Goal: Transaction & Acquisition: Purchase product/service

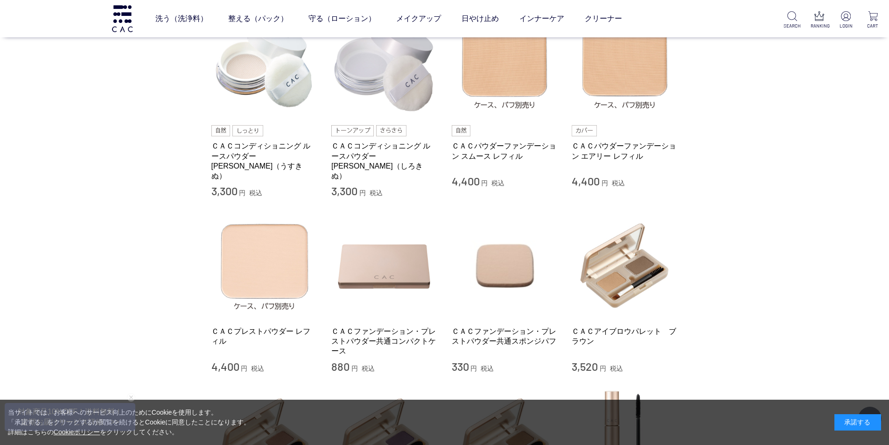
drag, startPoint x: 760, startPoint y: 256, endPoint x: 808, endPoint y: 163, distance: 104.4
click at [768, 247] on div "買い物かご 買い物かご内の商品 買い物かごは空です... カテゴリから探す 商品一覧 スキンケア メイクアップ ベース アイ フェイスカラー リップ その他 …" at bounding box center [444, 395] width 889 height 1217
click at [262, 326] on link "ＣＡＣプレストパウダー レフィル" at bounding box center [265, 336] width 106 height 20
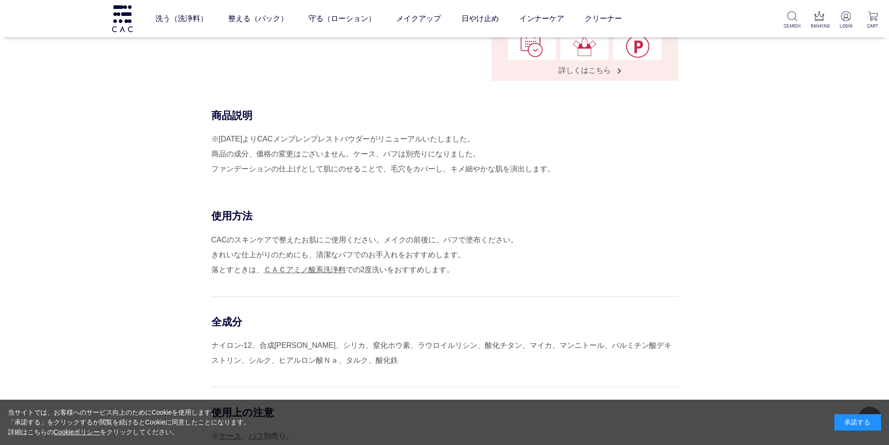
scroll to position [420, 0]
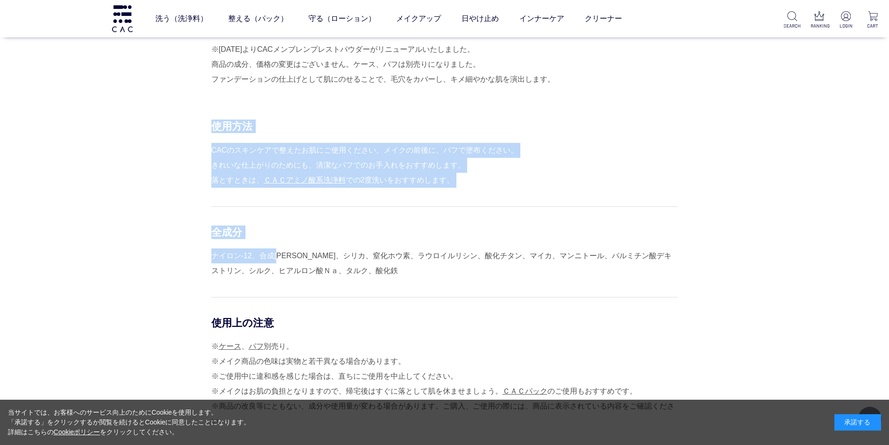
drag, startPoint x: 198, startPoint y: 257, endPoint x: 245, endPoint y: 256, distance: 46.7
click at [282, 257] on div "使用方法 CACのスキンケアで整えたお肌にご使用ください。メイクの前後に、パフで塗布ください。 きれいな仕上がりのためにも、清潔なパフでのお手入れをおすすめし…" at bounding box center [445, 291] width 467 height 342
click at [236, 256] on div "ナイロン-12、合成[PERSON_NAME]、シリカ、窒化ホウ素、ラウロイルリシン、酸化チタン、マイカ、マンニトール、パルミチン酸デキストリン、シルク、ヒア…" at bounding box center [445, 263] width 467 height 30
click at [221, 256] on div "ナイロン-12、合成[PERSON_NAME]、シリカ、窒化ホウ素、ラウロイルリシン、酸化チタン、マイカ、マンニトール、パルミチン酸デキストリン、シルク、ヒア…" at bounding box center [445, 263] width 467 height 30
click at [212, 258] on div "ナイロン-12、合成[PERSON_NAME]、シリカ、窒化ホウ素、ラウロイルリシン、酸化チタン、マイカ、マンニトール、パルミチン酸デキストリン、シルク、ヒア…" at bounding box center [445, 263] width 467 height 30
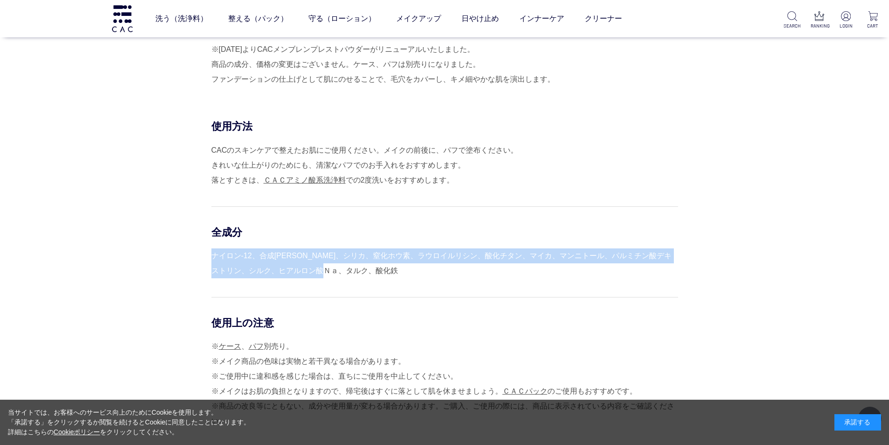
drag, startPoint x: 212, startPoint y: 258, endPoint x: 362, endPoint y: 272, distance: 150.6
click at [362, 272] on div "ナイロン-12、合成[PERSON_NAME]、シリカ、窒化ホウ素、ラウロイルリシン、酸化チタン、マイカ、マンニトール、パルミチン酸デキストリン、シルク、ヒア…" at bounding box center [445, 263] width 467 height 30
copy div "ナイロン-12、合成[PERSON_NAME]、シリカ、窒化ホウ素、ラウロイルリシン、酸化チタン、マイカ、マンニトール、パルミチン酸デキストリン、シルク、ヒア…"
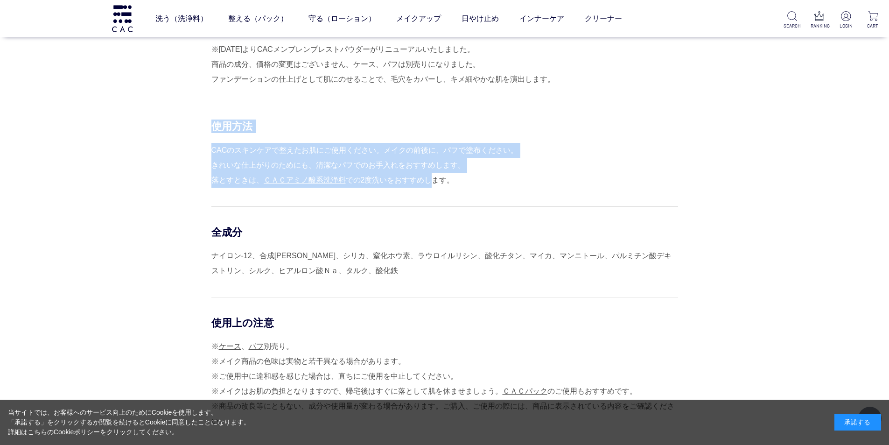
drag, startPoint x: 207, startPoint y: 144, endPoint x: 432, endPoint y: 172, distance: 226.7
click at [431, 178] on div "使用方法 CACのスキンケアで整えたお肌にご使用ください。メイクの前後に、パフで塗布ください。 きれいな仕上がりのためにも、清潔なパフでのお手入れをおすすめし…" at bounding box center [445, 291] width 467 height 342
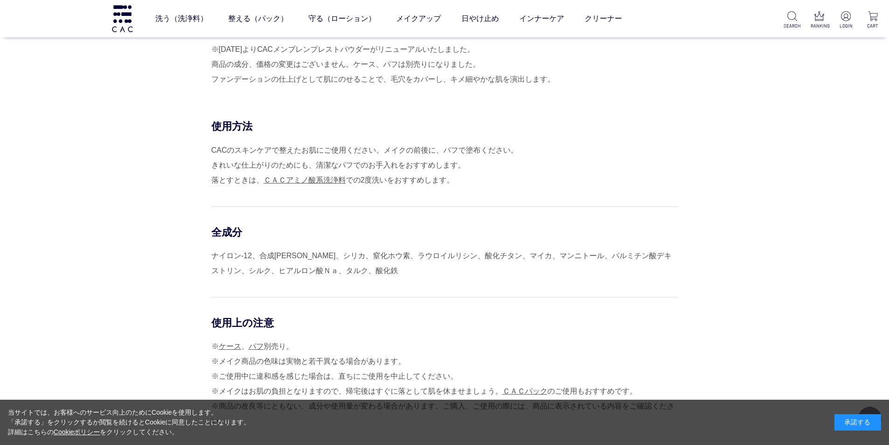
drag, startPoint x: 197, startPoint y: 179, endPoint x: 198, endPoint y: 187, distance: 7.5
click at [212, 187] on div "使用方法 CACのスキンケアで整えたお肌にご使用ください。メイクの前後に、パフで塗布ください。 きれいな仕上がりのためにも、清潔なパフでのお手入れをおすすめし…" at bounding box center [445, 291] width 467 height 342
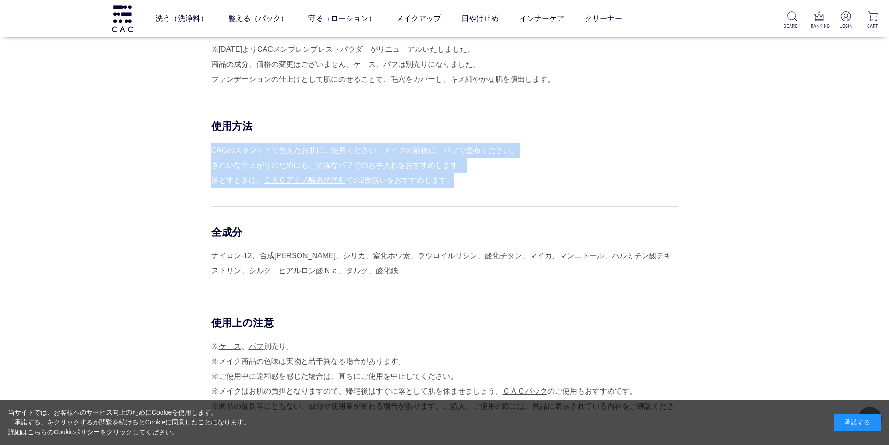
drag, startPoint x: 211, startPoint y: 151, endPoint x: 454, endPoint y: 185, distance: 245.6
click at [454, 185] on div "CACのスキンケアで整えたお肌にご使用ください。メイクの前後に、パフで塗布ください。 きれいな仕上がりのためにも、清潔なパフでのお手入れをおすすめします。 落…" at bounding box center [445, 165] width 467 height 45
copy div "CACのスキンケアで整えたお肌にご使用ください。メイクの前後に、パフで塗布ください。 きれいな仕上がりのためにも、清潔なパフでのお手入れをおすすめします。 落…"
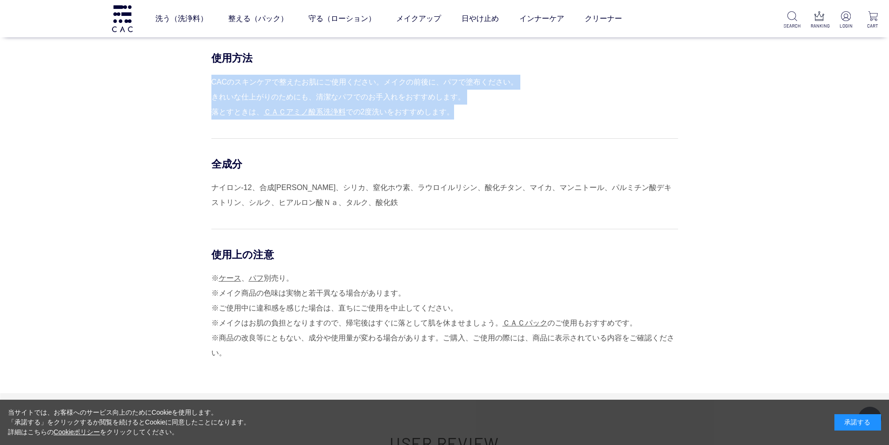
scroll to position [607, 0]
